Goal: Book appointment/travel/reservation

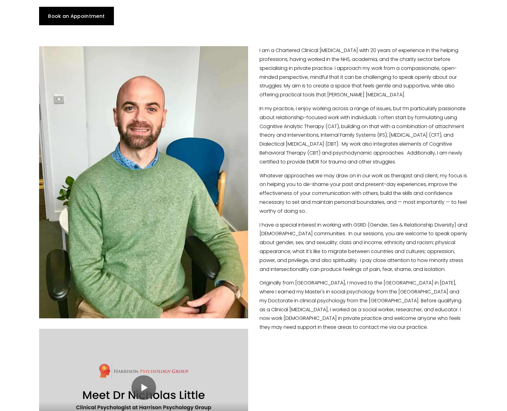
scroll to position [110, 0]
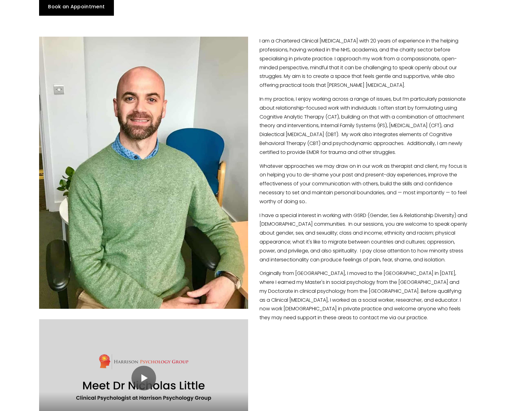
click at [346, 184] on p "Whatever approaches we may draw on in our work as therapist and client, my focu…" at bounding box center [253, 184] width 429 height 44
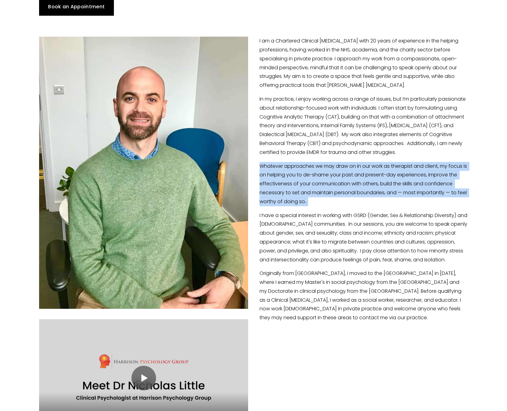
click at [346, 184] on p "Whatever approaches we may draw on in our work as therapist and client, my focu…" at bounding box center [253, 184] width 429 height 44
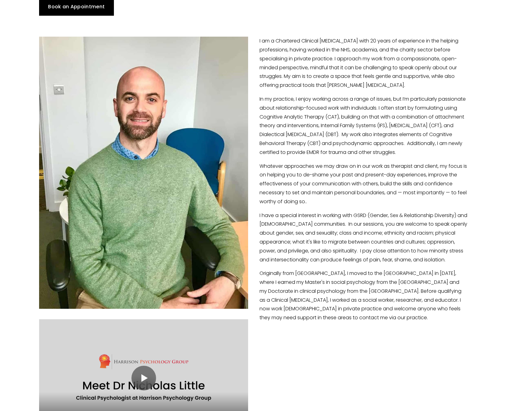
click at [355, 233] on p "I have a special interest in working with GSRD (Gender, Sex & Relationship Dive…" at bounding box center [253, 237] width 429 height 53
click at [346, 236] on p "I have a special interest in working with GSRD (Gender, Sex & Relationship Dive…" at bounding box center [253, 237] width 429 height 53
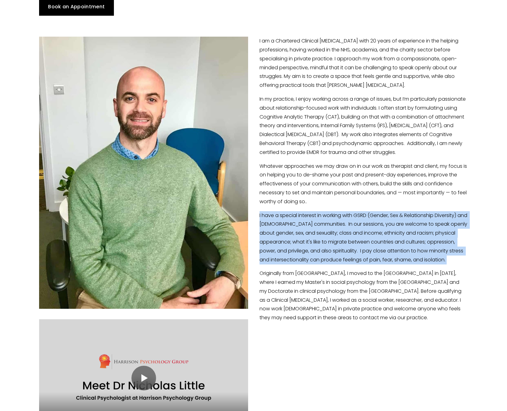
click at [346, 236] on p "I have a special interest in working with GSRD (Gender, Sex & Relationship Dive…" at bounding box center [253, 237] width 429 height 53
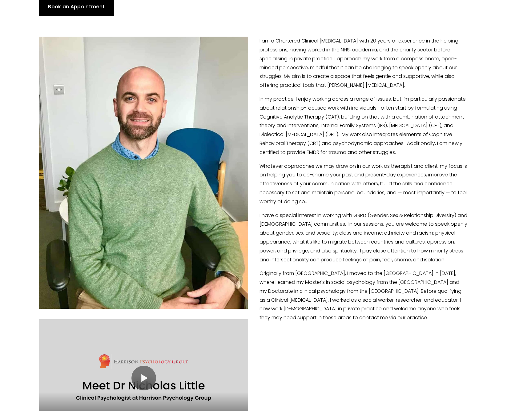
click at [353, 215] on div "I am a Chartered Clinical Psychologist with 20 years of experience in the helpi…" at bounding box center [253, 180] width 429 height 286
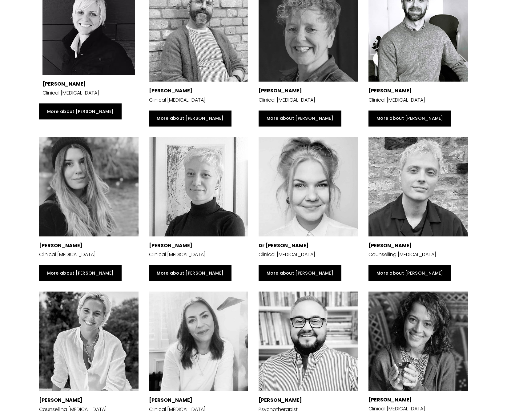
scroll to position [1159, 0]
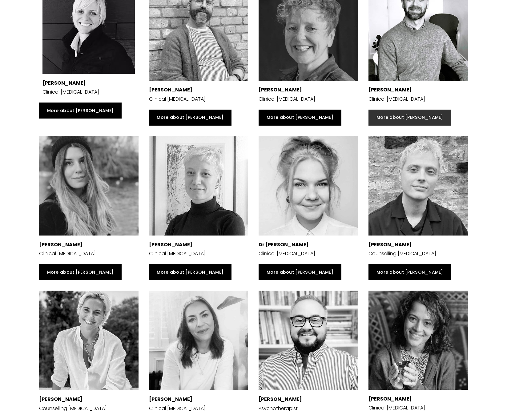
click at [398, 116] on link "More about Nicholas" at bounding box center [410, 118] width 83 height 16
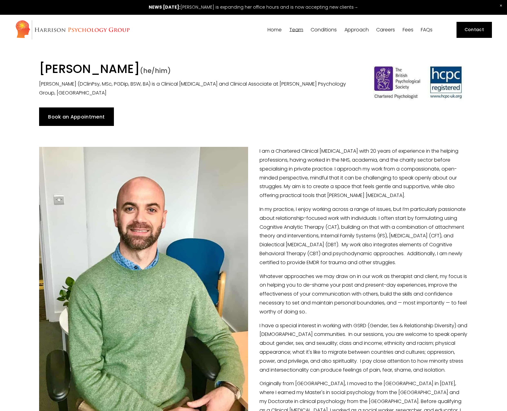
click at [80, 116] on link "Book an Appointment" at bounding box center [76, 117] width 75 height 18
